Goal: Task Accomplishment & Management: Manage account settings

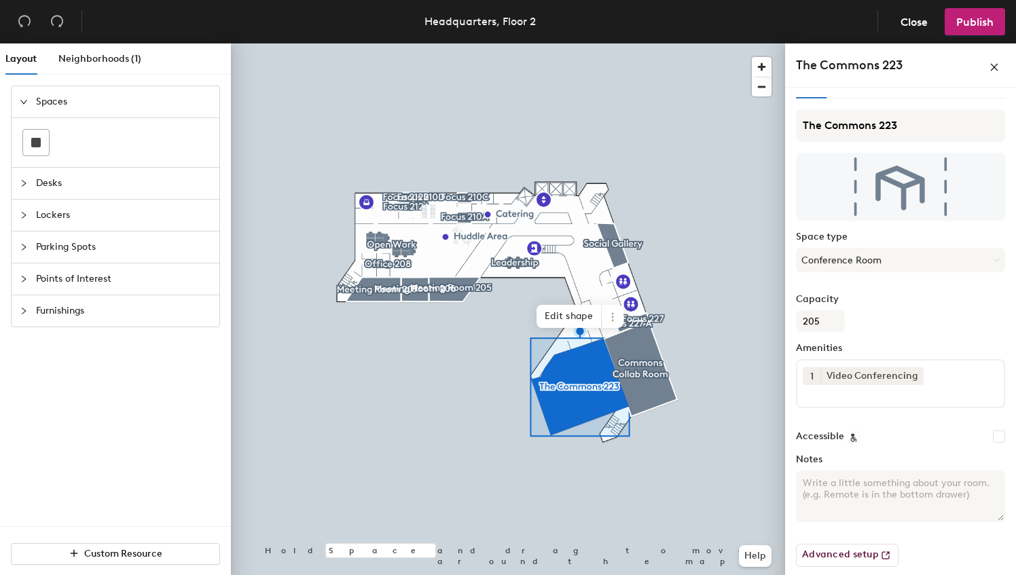
scroll to position [27, 0]
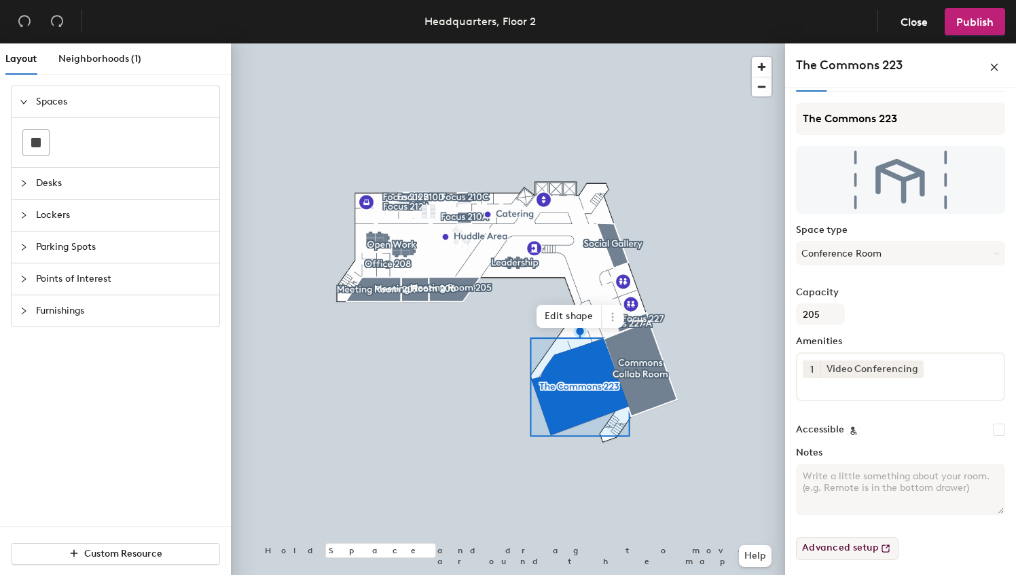
click at [851, 544] on button "Advanced setup" at bounding box center [847, 548] width 103 height 23
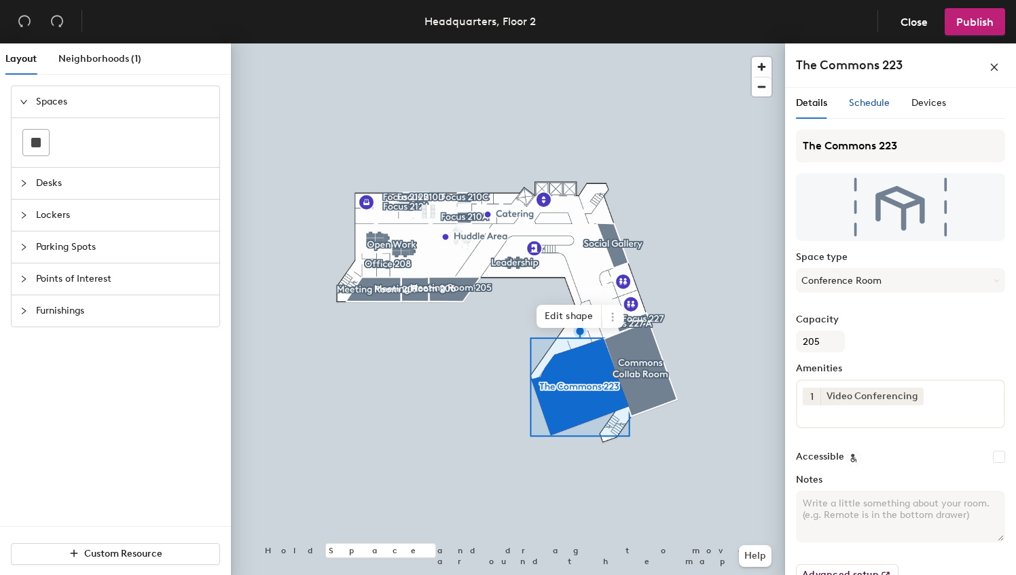
click at [859, 100] on span "Schedule" at bounding box center [869, 103] width 41 height 12
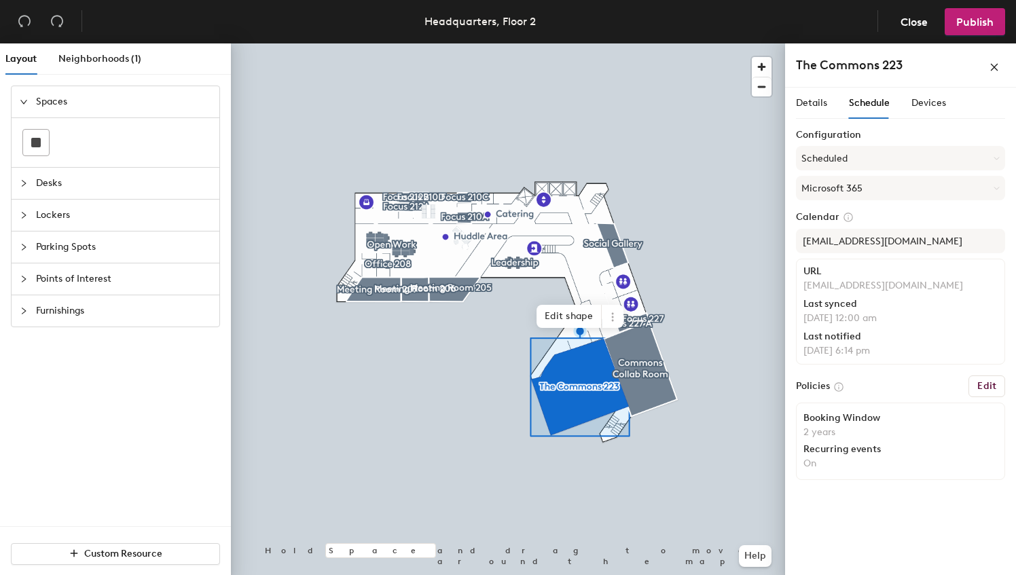
click at [987, 384] on h6 "Edit" at bounding box center [986, 386] width 19 height 11
click at [990, 384] on h6 "Edit" at bounding box center [986, 386] width 19 height 11
click at [988, 384] on h6 "Edit" at bounding box center [986, 386] width 19 height 11
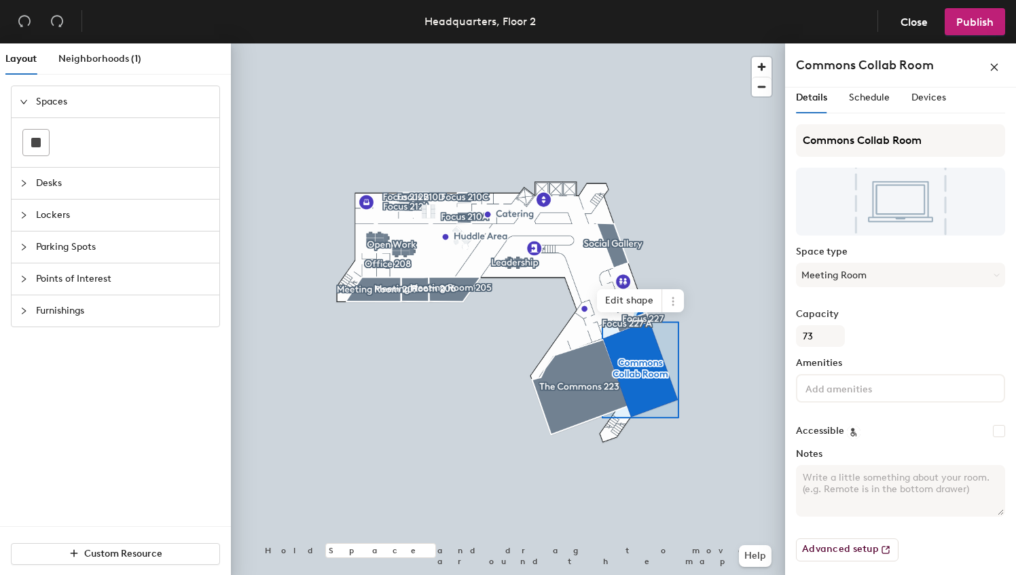
scroll to position [7, 0]
click at [876, 96] on span "Schedule" at bounding box center [869, 96] width 41 height 12
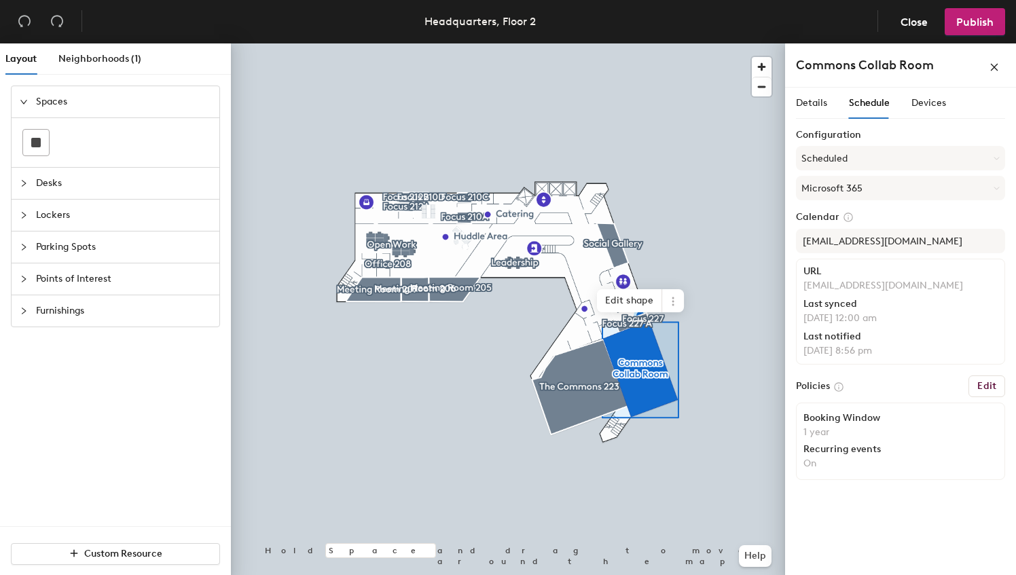
scroll to position [0, 0]
click at [982, 381] on h6 "Edit" at bounding box center [986, 386] width 19 height 11
click at [990, 384] on h6 "Edit" at bounding box center [986, 386] width 19 height 11
click at [993, 381] on h6 "Edit" at bounding box center [986, 386] width 19 height 11
click at [988, 383] on h6 "Edit" at bounding box center [986, 386] width 19 height 11
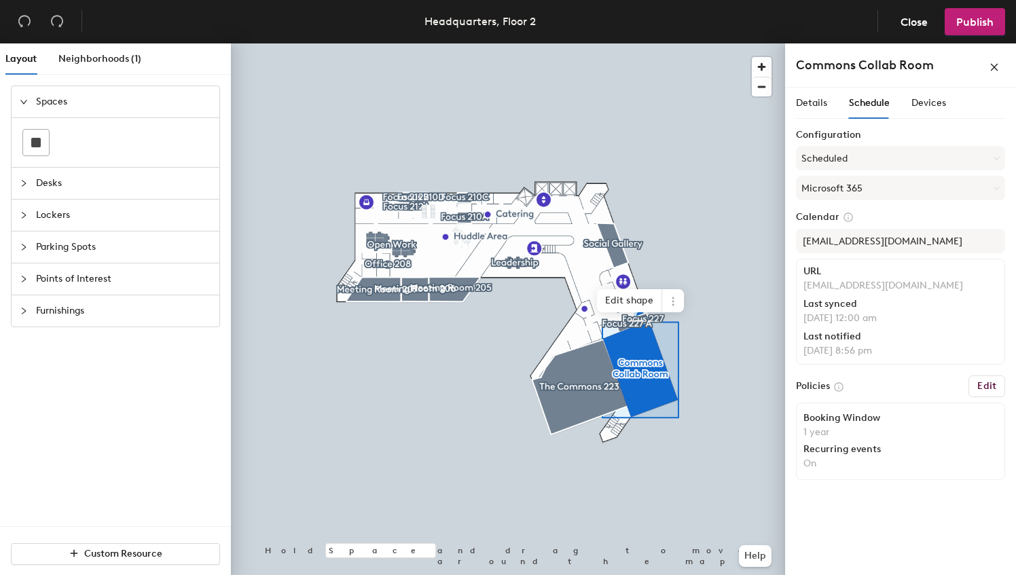
click at [990, 385] on h6 "Edit" at bounding box center [986, 386] width 19 height 11
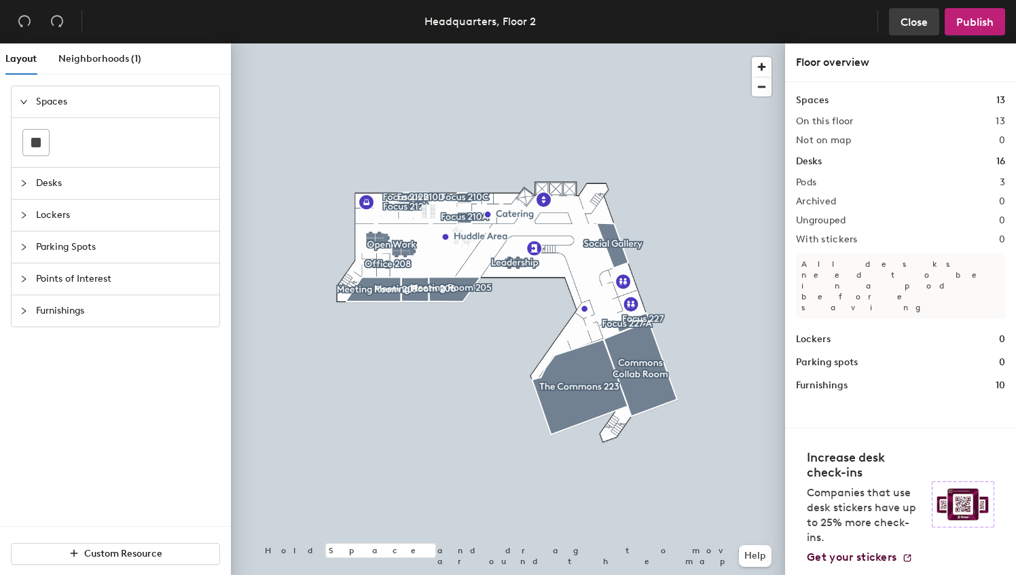
click at [911, 17] on span "Close" at bounding box center [913, 22] width 27 height 13
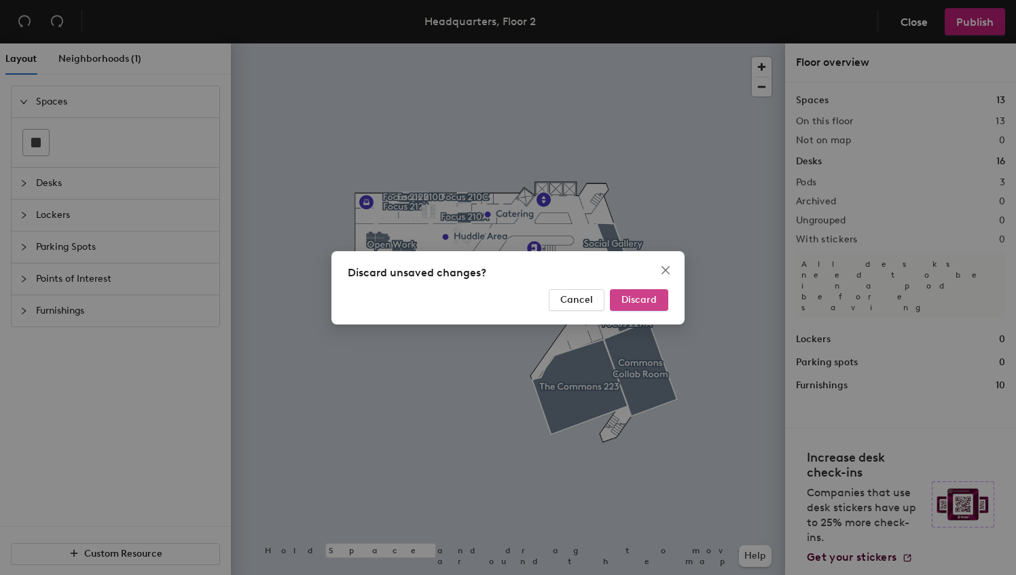
click at [640, 298] on span "Discard" at bounding box center [638, 300] width 35 height 12
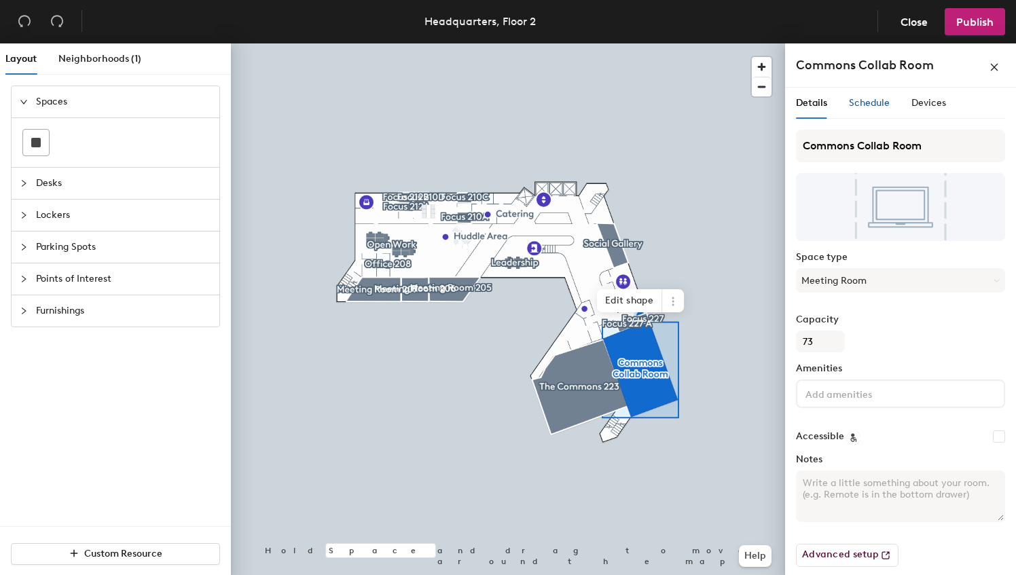
click at [869, 98] on span "Schedule" at bounding box center [869, 103] width 41 height 12
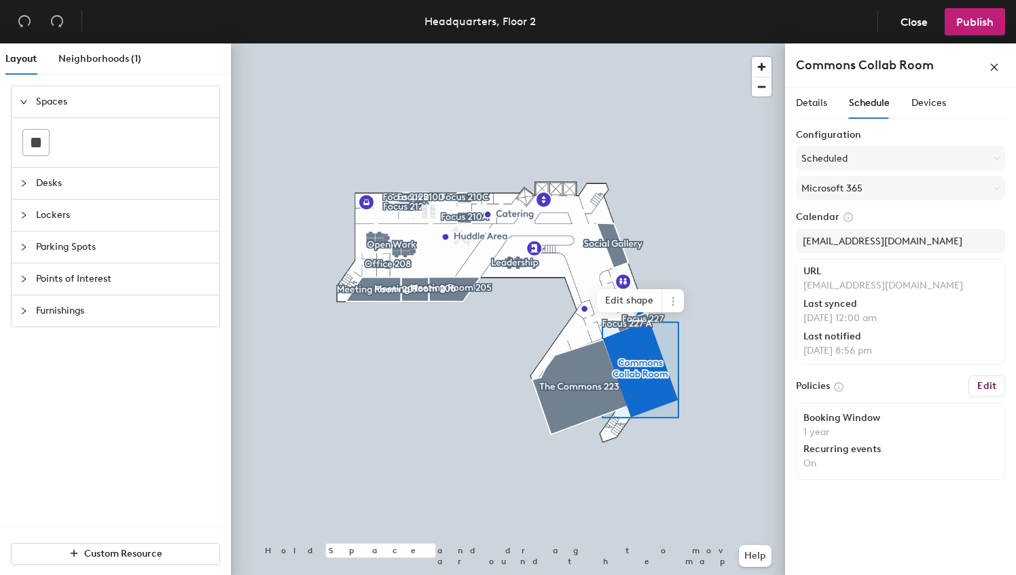
click at [988, 382] on h6 "Edit" at bounding box center [986, 386] width 19 height 11
click at [993, 384] on h6 "Edit" at bounding box center [986, 386] width 19 height 11
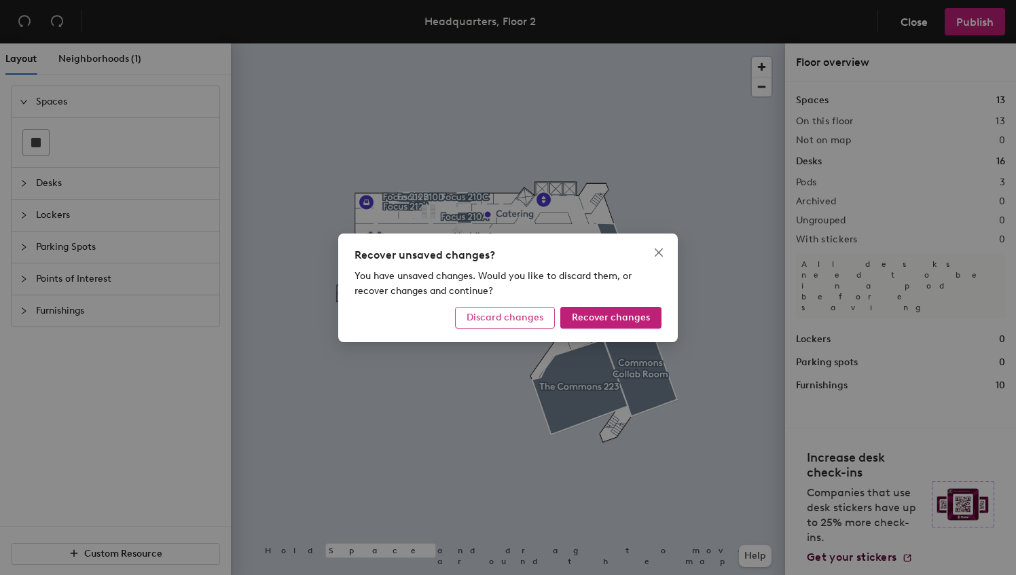
click at [515, 319] on span "Discard changes" at bounding box center [504, 318] width 77 height 12
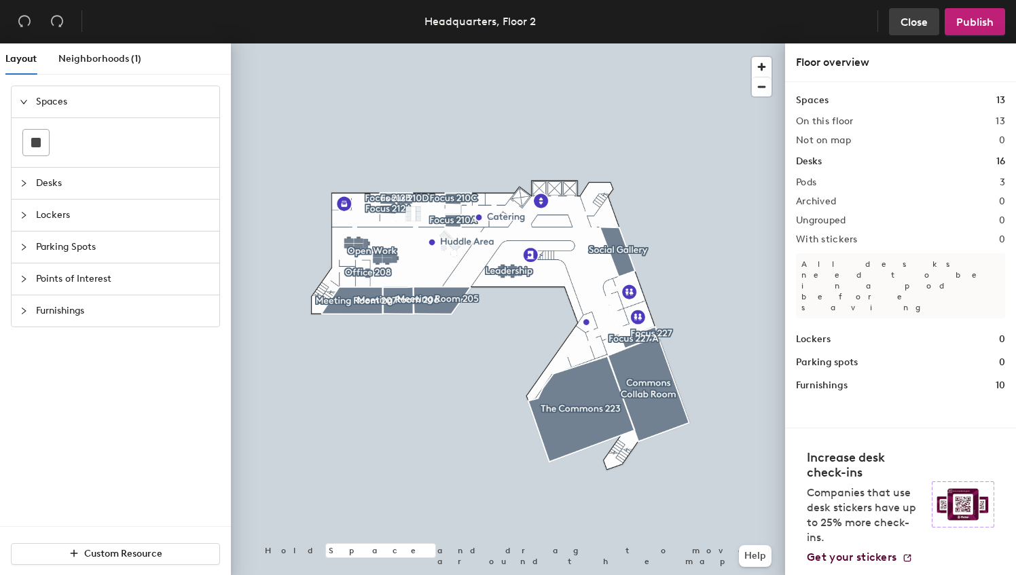
click at [912, 18] on span "Close" at bounding box center [913, 22] width 27 height 13
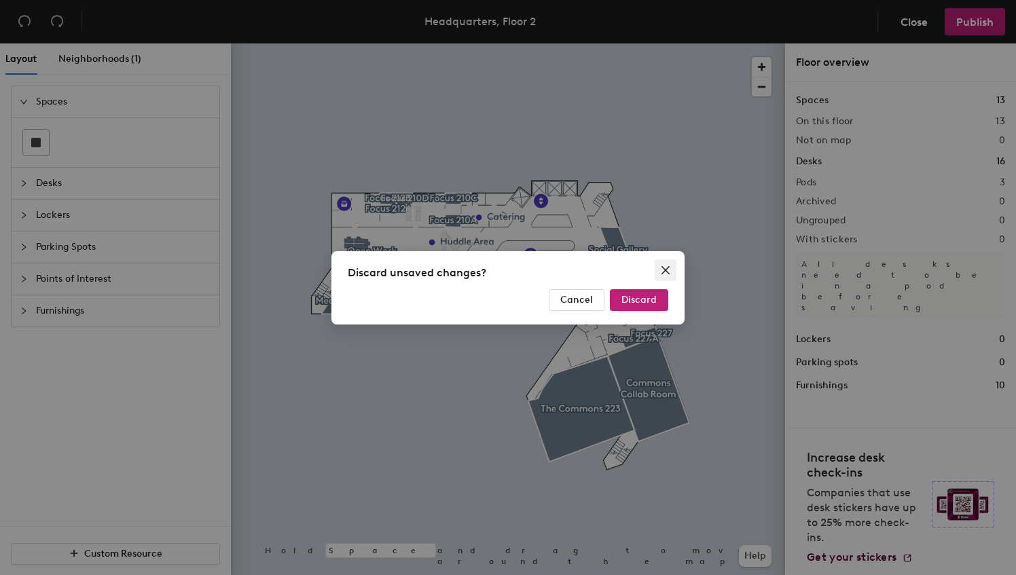
click at [663, 273] on icon "close" at bounding box center [665, 269] width 8 height 8
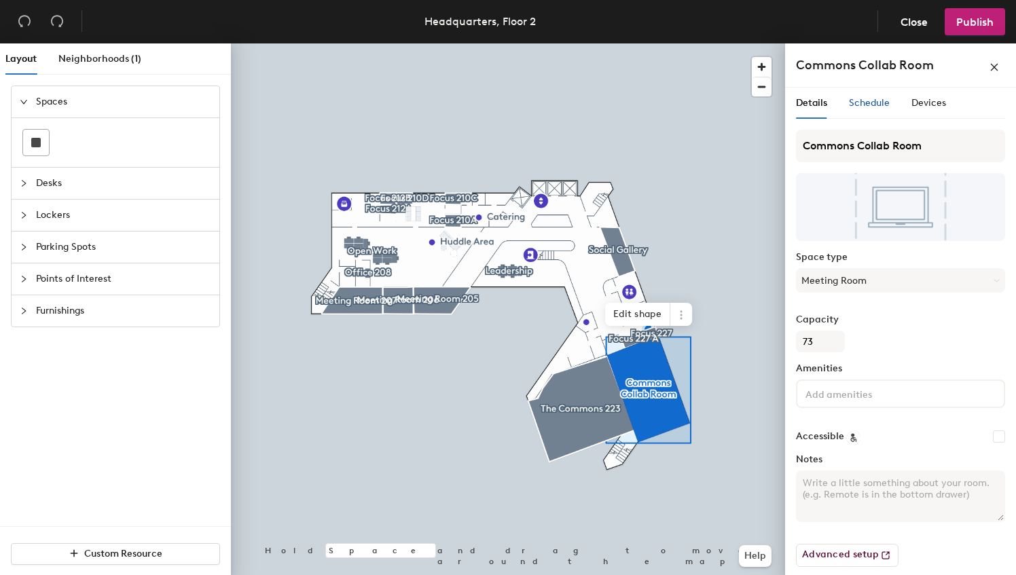
click at [866, 101] on span "Schedule" at bounding box center [869, 103] width 41 height 12
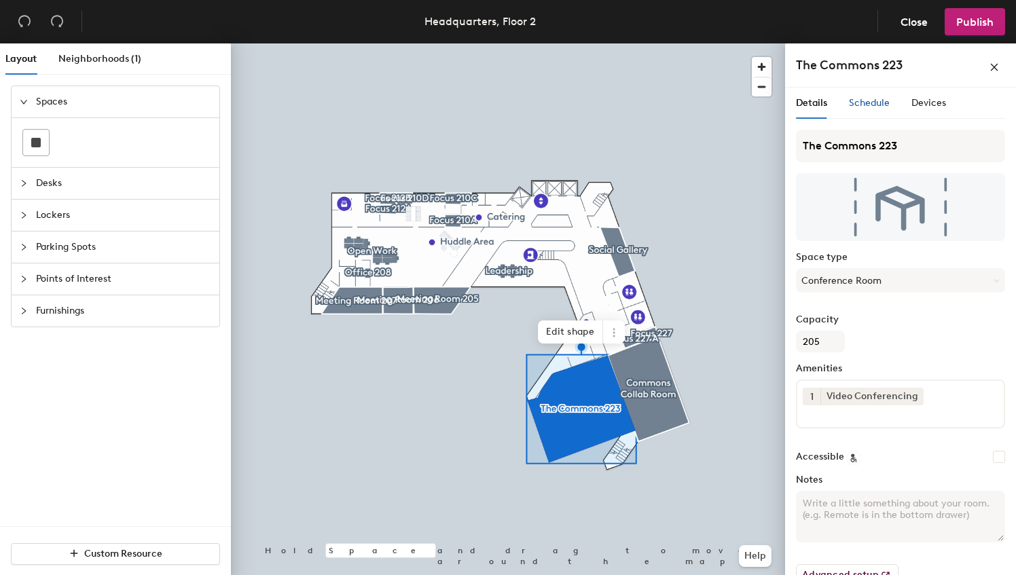
click at [878, 103] on span "Schedule" at bounding box center [869, 103] width 41 height 12
click at [870, 102] on span "Schedule" at bounding box center [869, 103] width 41 height 12
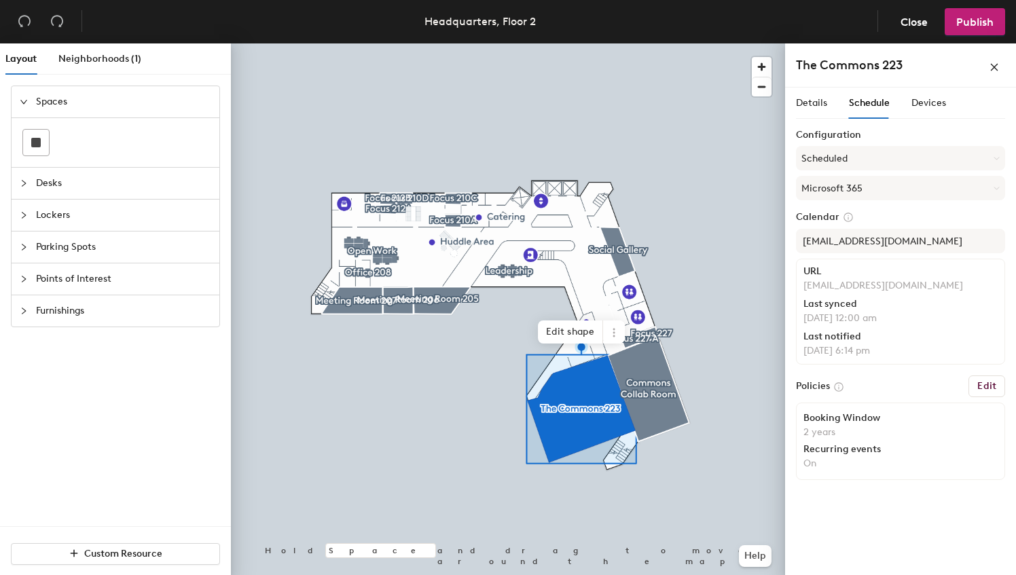
click at [986, 383] on h6 "Edit" at bounding box center [986, 386] width 19 height 11
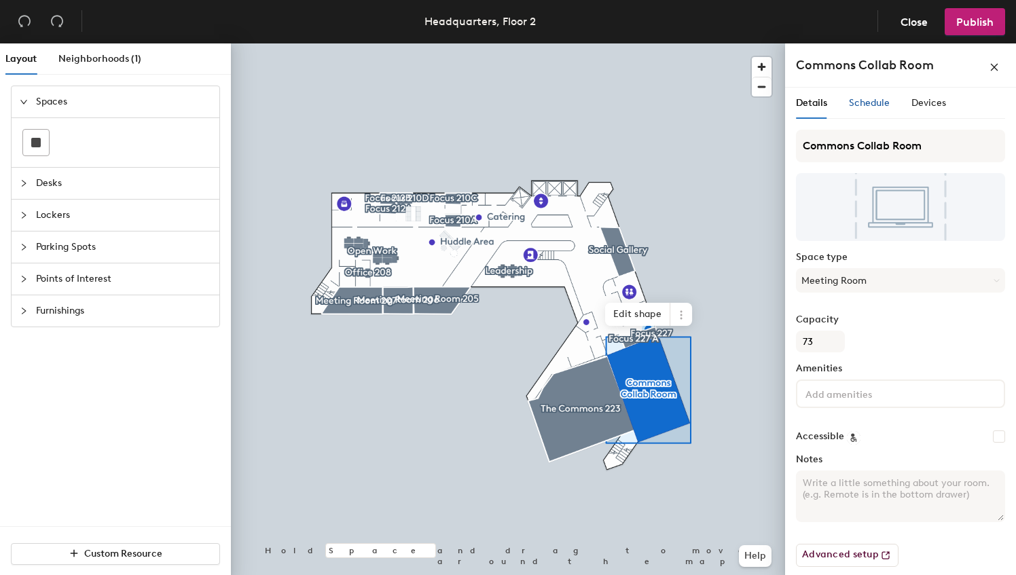
click at [863, 103] on span "Schedule" at bounding box center [869, 103] width 41 height 12
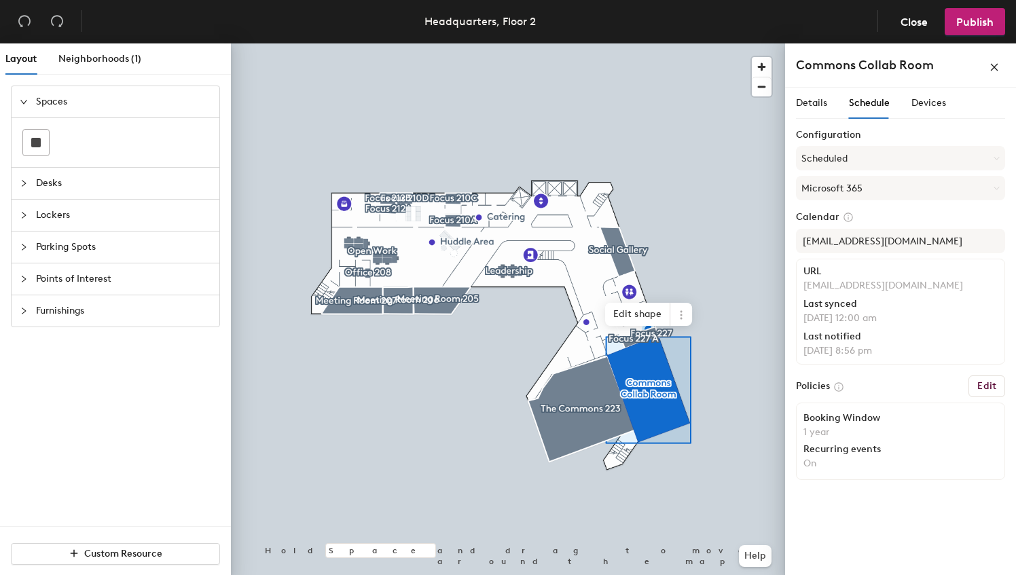
click at [986, 381] on h6 "Edit" at bounding box center [986, 386] width 19 height 11
